Goal: Task Accomplishment & Management: Manage account settings

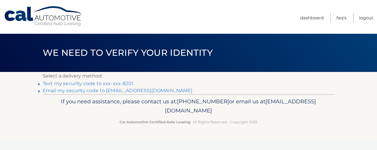
click at [122, 85] on link "Text my security code to xxx-xxx-8201" at bounding box center [88, 84] width 91 height 6
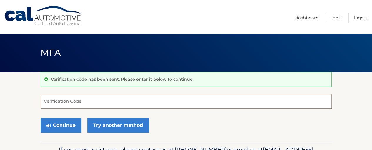
click at [63, 100] on input "Verification Code" at bounding box center [186, 101] width 291 height 15
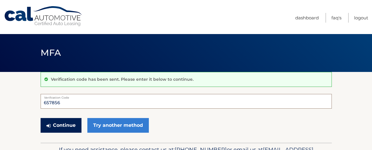
type input "657856"
click at [71, 128] on button "Continue" at bounding box center [61, 125] width 41 height 15
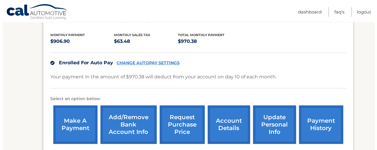
scroll to position [147, 0]
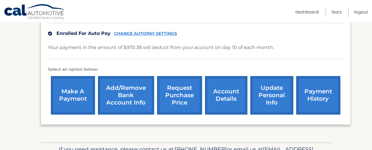
click at [188, 99] on link "request purchase price" at bounding box center [179, 95] width 45 height 39
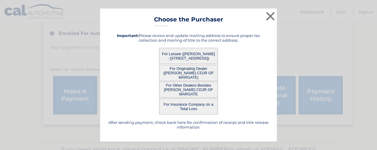
click at [196, 58] on button "For Lessee (MICHAEL KRIZNAUSKI - 2347 SE 10TH ST, , POMPANO BEACH, FL 33062)" at bounding box center [188, 56] width 59 height 16
